Goal: Check status: Check status

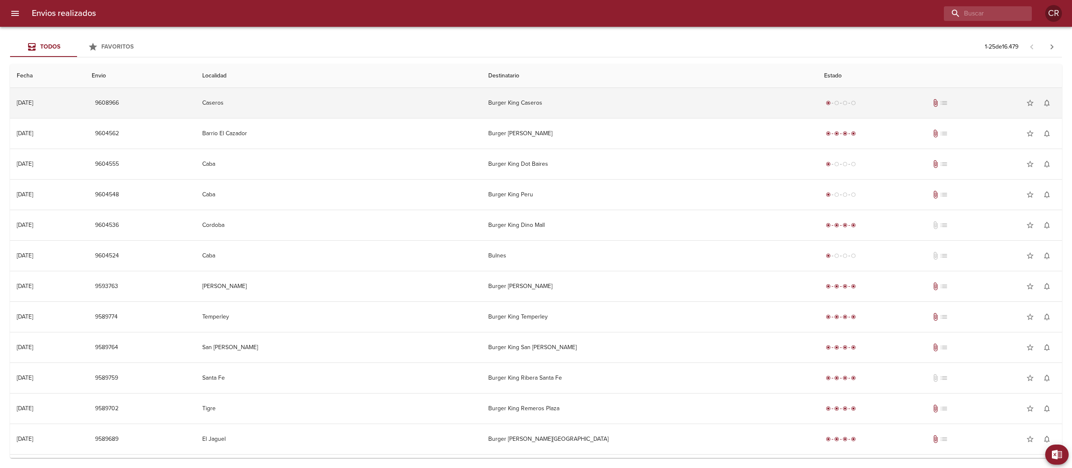
click at [503, 98] on td "Burger King Caseros" at bounding box center [649, 103] width 336 height 30
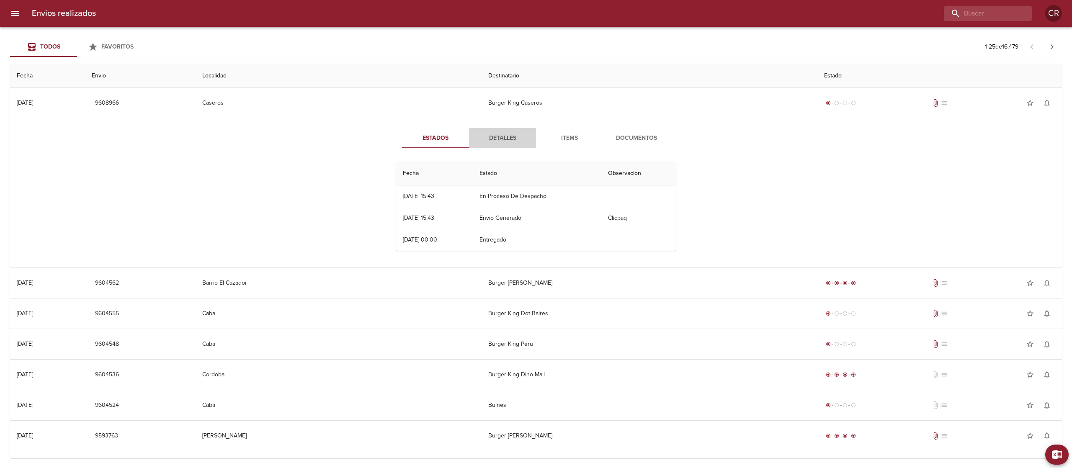
click at [499, 132] on button "Detalles" at bounding box center [502, 138] width 67 height 20
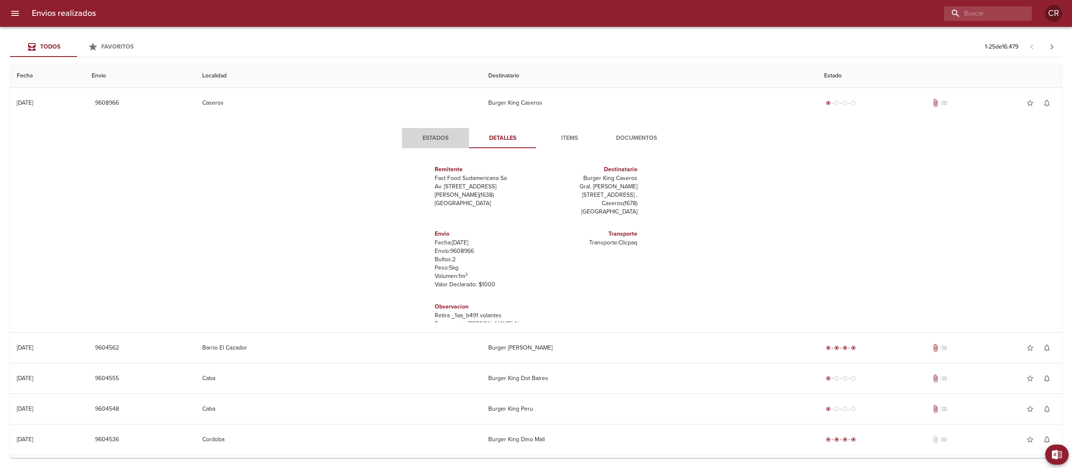
click at [436, 140] on span "Estados" at bounding box center [435, 138] width 57 height 10
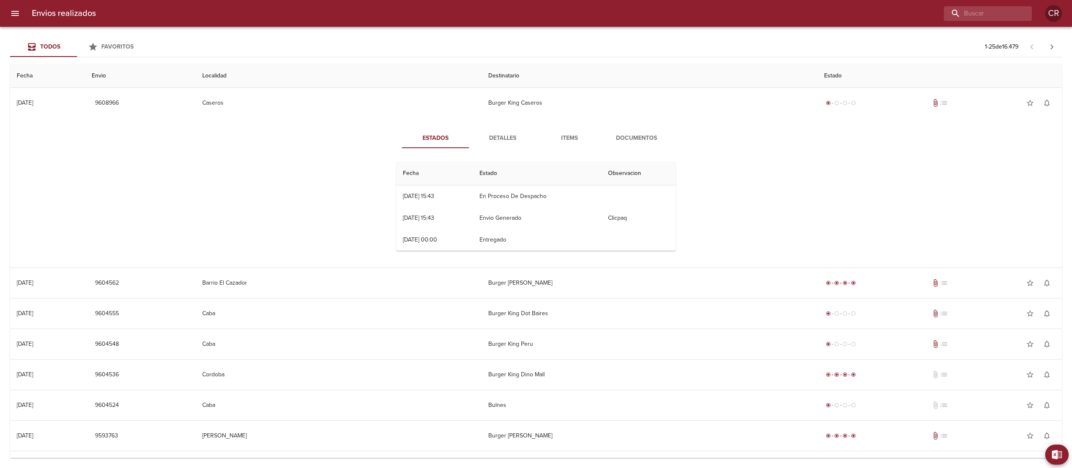
click at [501, 139] on span "Detalles" at bounding box center [502, 138] width 57 height 10
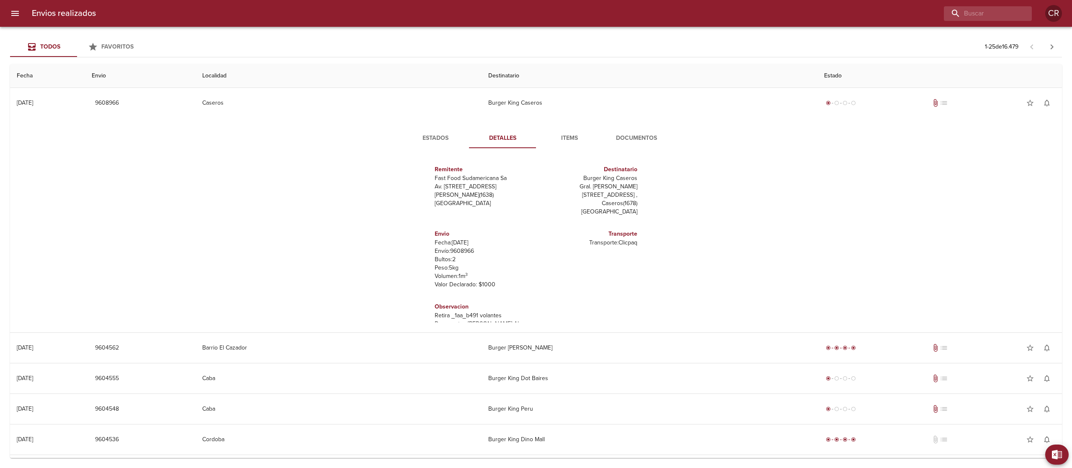
click at [432, 140] on span "Estados" at bounding box center [435, 138] width 57 height 10
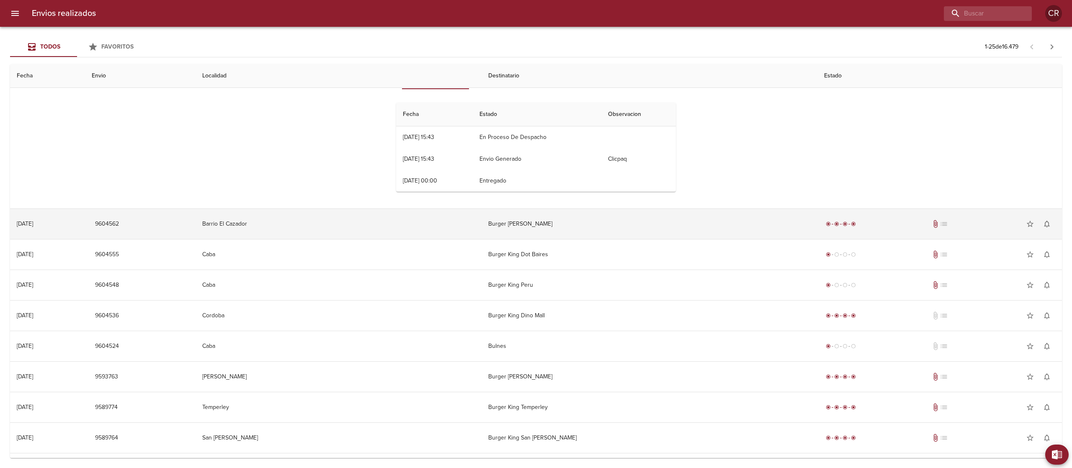
scroll to position [84, 0]
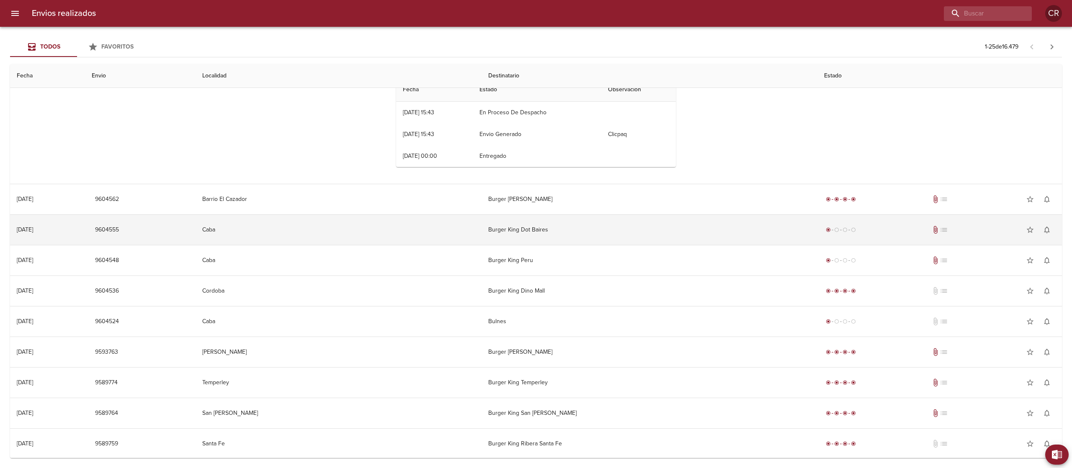
click at [482, 234] on td "Burger King Dot Baires" at bounding box center [649, 230] width 336 height 30
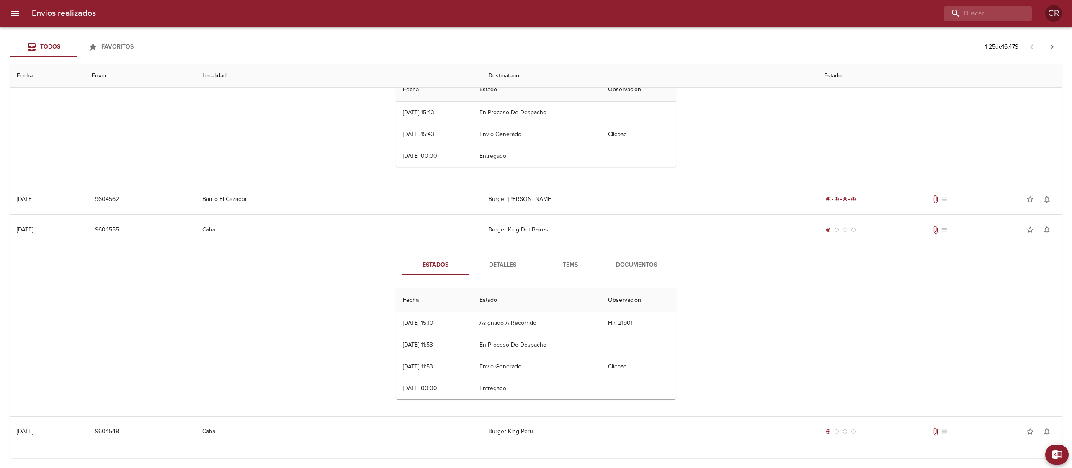
click at [496, 261] on span "Detalles" at bounding box center [502, 265] width 57 height 10
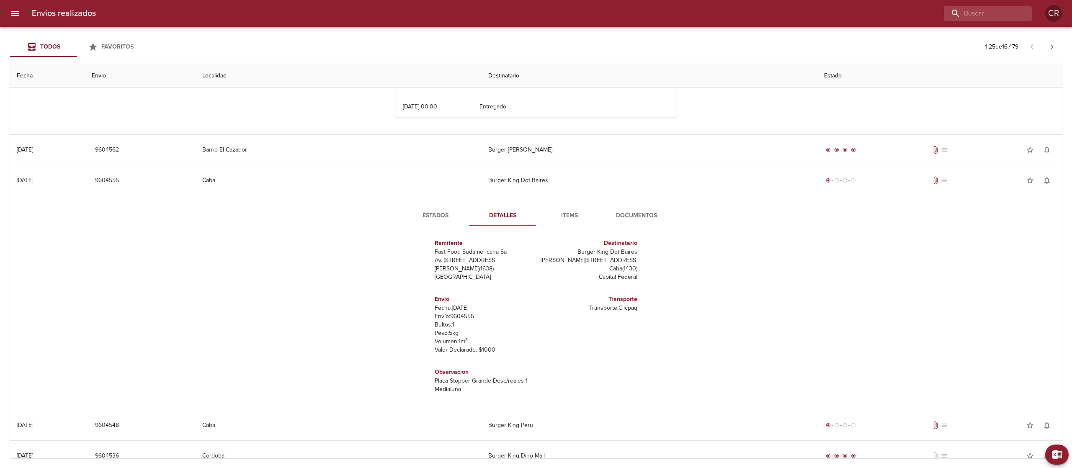
scroll to position [167, 0]
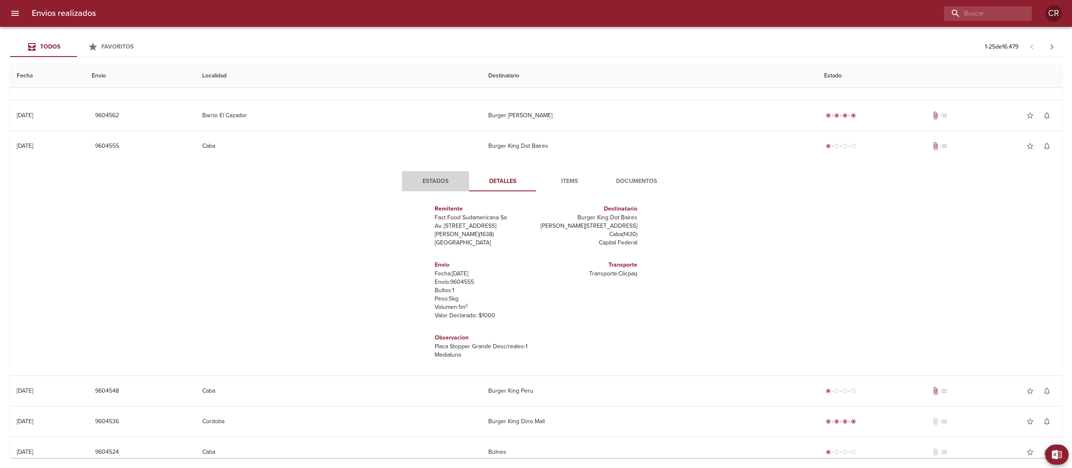
click at [425, 184] on span "Estados" at bounding box center [435, 181] width 57 height 10
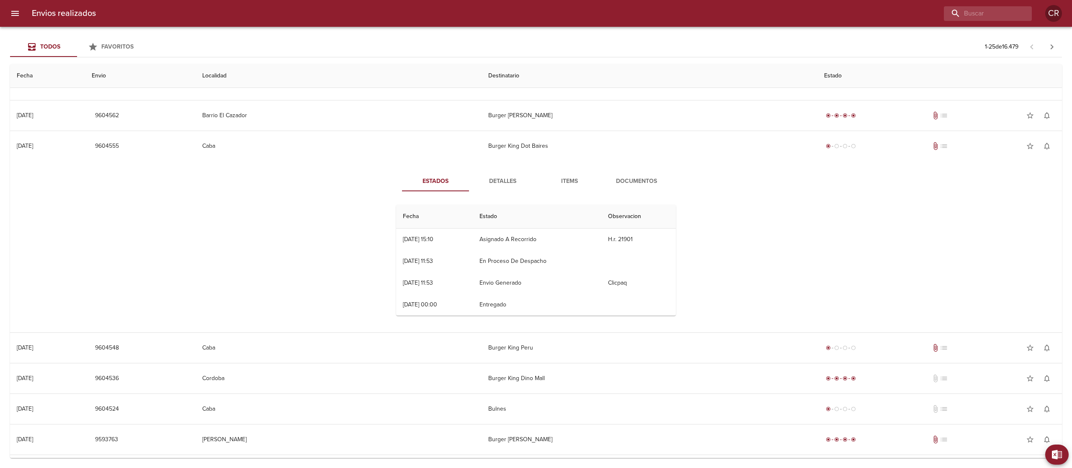
click at [229, 189] on div "Estados Detalles Items Documentos Fecha Estado Observacion 19/09 19/09/2025 15:…" at bounding box center [536, 246] width 1038 height 171
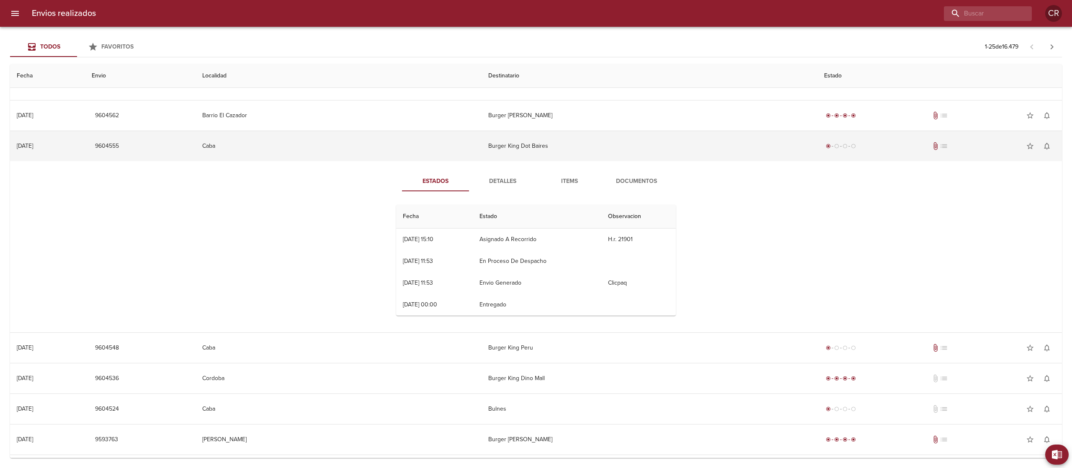
click at [540, 149] on td "Burger King Dot Baires" at bounding box center [649, 146] width 336 height 30
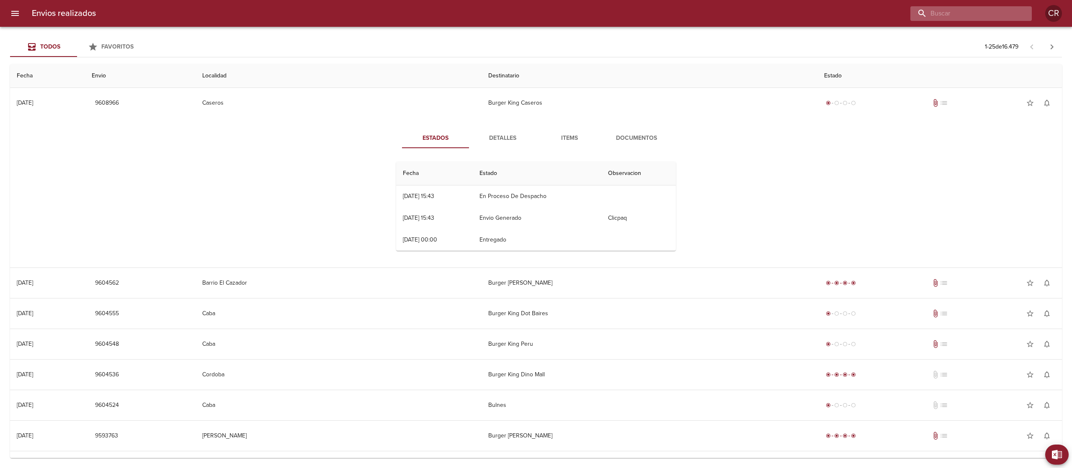
click at [996, 13] on input "buscar" at bounding box center [963, 13] width 107 height 15
type input "lomas"
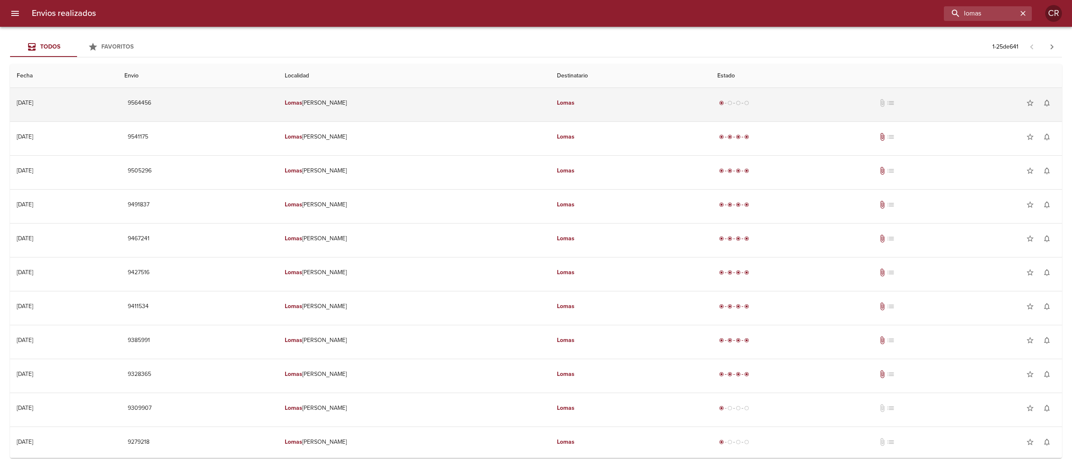
click at [578, 107] on td "Lomas" at bounding box center [630, 103] width 160 height 30
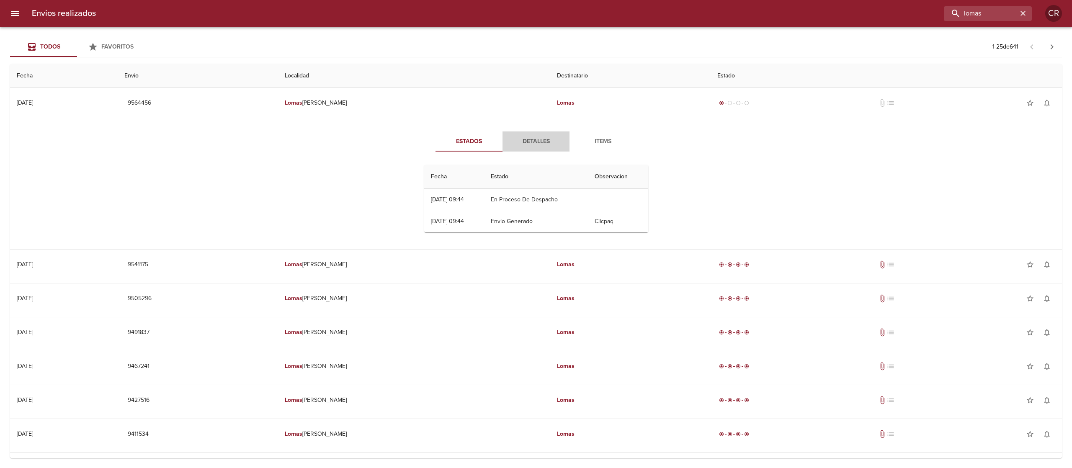
click at [538, 140] on span "Detalles" at bounding box center [535, 141] width 57 height 10
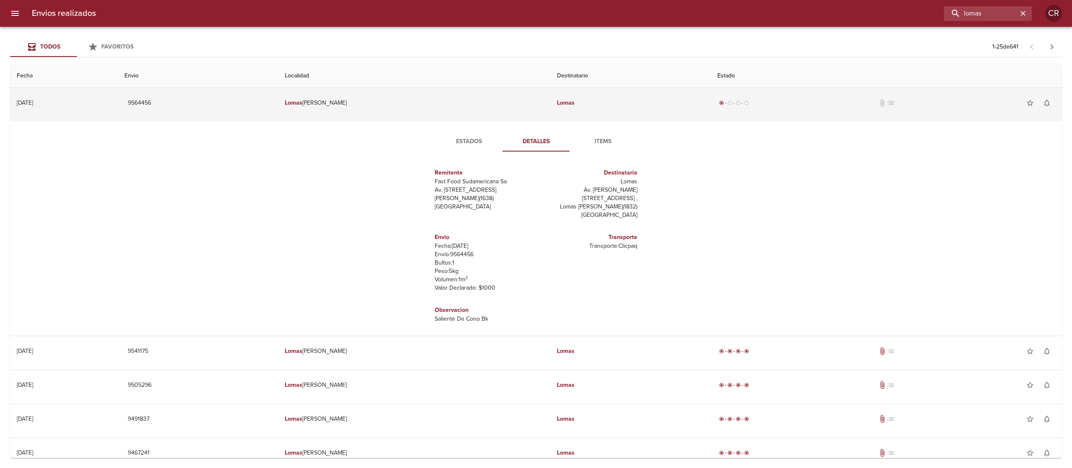
click at [550, 105] on td "Lomas" at bounding box center [630, 103] width 160 height 30
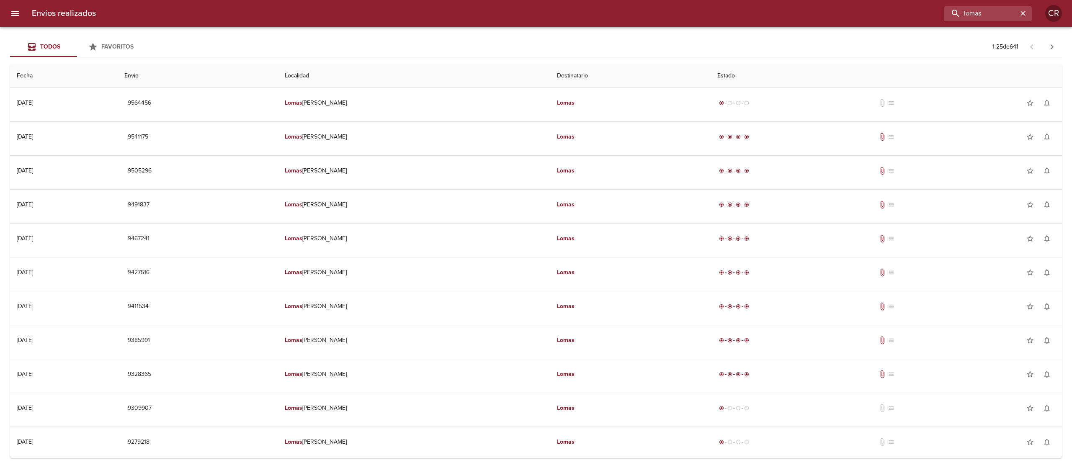
click at [614, 41] on div "Todos Favoritos 1 - 25 de 641" at bounding box center [536, 47] width 1052 height 20
click at [563, 28] on div "Todos Favoritos 1 - 25 de 641 Fecha Envio Localidad Destinatario Estado 04/09/2…" at bounding box center [536, 247] width 1072 height 441
click at [995, 13] on input "lomas" at bounding box center [963, 13] width 107 height 15
click at [842, 23] on div "Envios realizados lomas CR" at bounding box center [536, 13] width 1072 height 27
click at [1026, 16] on icon "button" at bounding box center [1023, 13] width 8 height 8
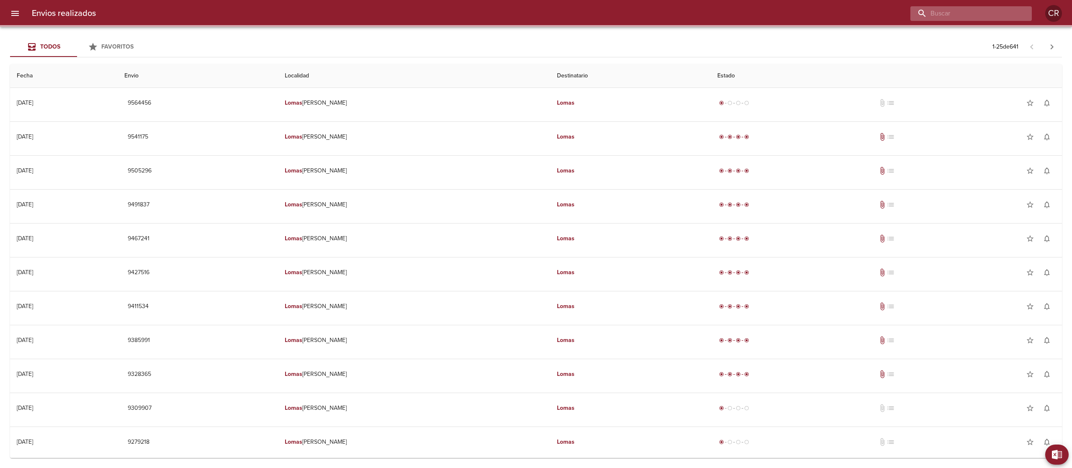
click at [1007, 18] on input "buscar" at bounding box center [963, 13] width 107 height 15
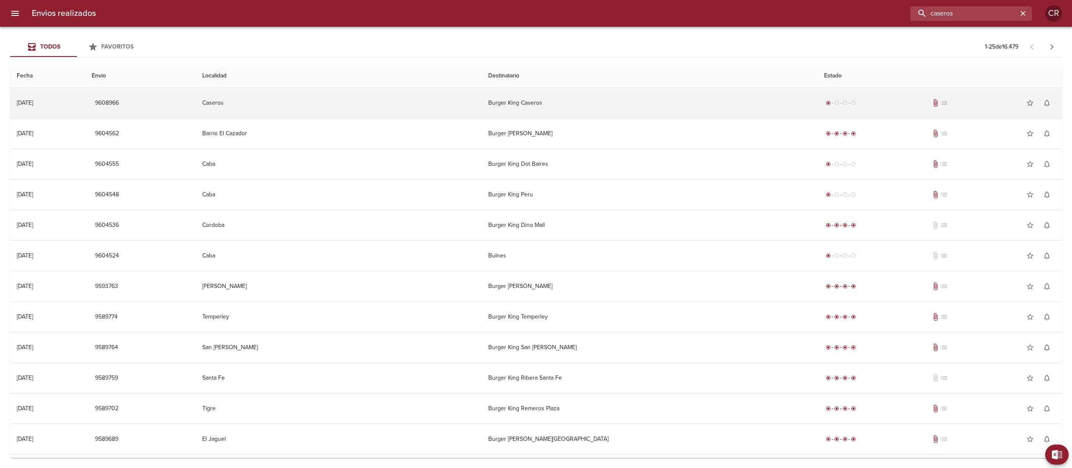
type input "caseros"
click at [556, 102] on td "Burger King Caseros" at bounding box center [649, 103] width 336 height 30
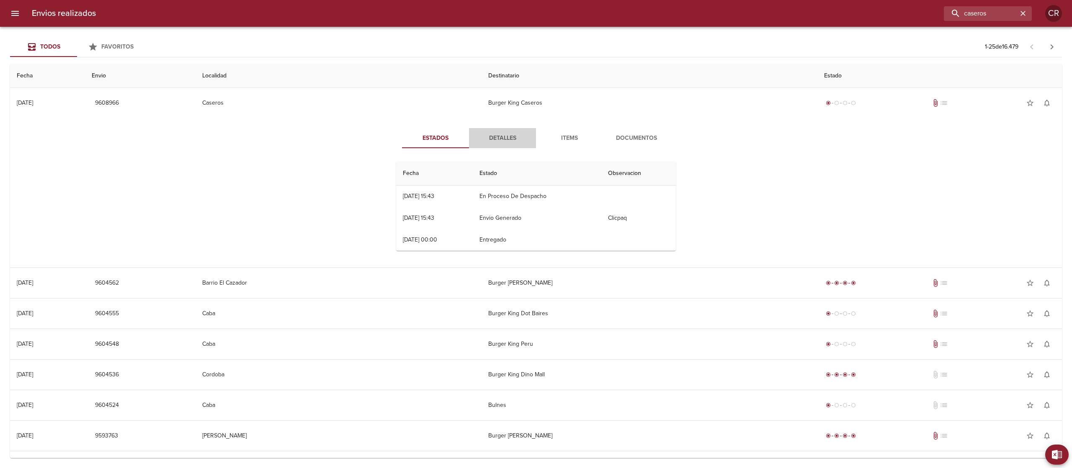
click at [500, 137] on span "Detalles" at bounding box center [502, 138] width 57 height 10
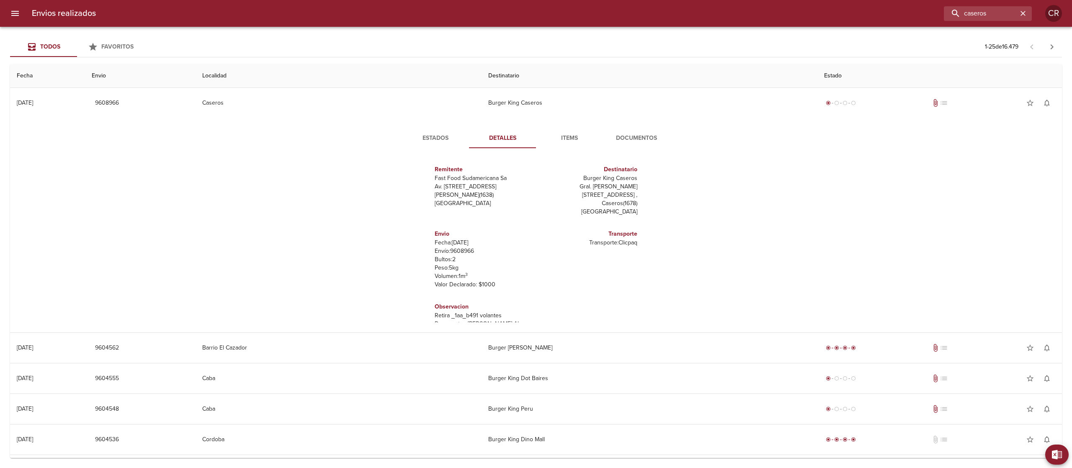
click at [432, 136] on span "Estados" at bounding box center [435, 138] width 57 height 10
